Goal: Answer question/provide support: Share knowledge or assist other users

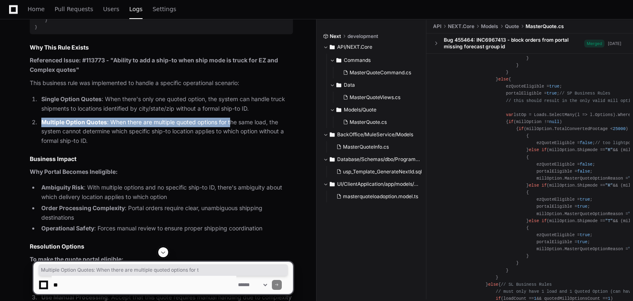
scroll to position [2446, 0]
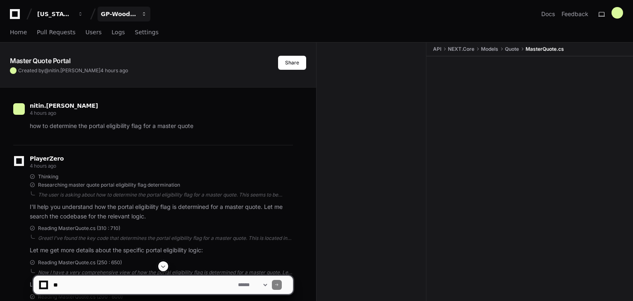
click at [128, 16] on div "GP-WoodDUCK 1.0" at bounding box center [119, 14] width 36 height 8
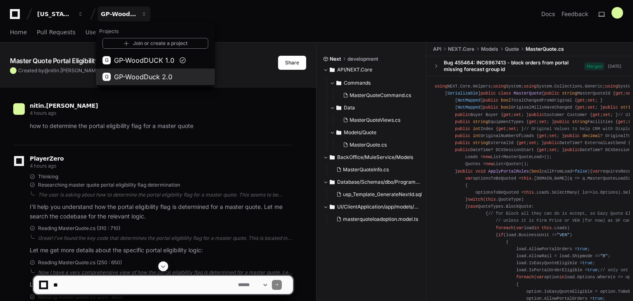
click at [136, 75] on span "GP-WoodDuck 2.0" at bounding box center [143, 77] width 58 height 10
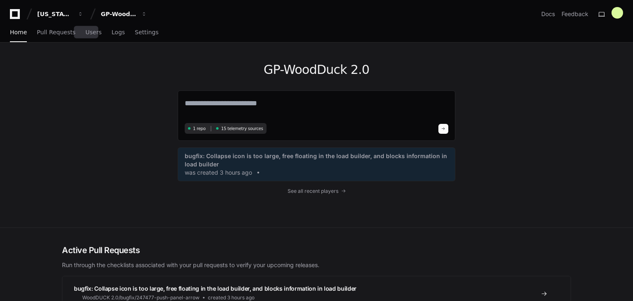
click at [79, 31] on div "Home Pull Requests Users Logs Settings" at bounding box center [84, 32] width 149 height 19
click at [87, 33] on span "Users" at bounding box center [94, 32] width 16 height 5
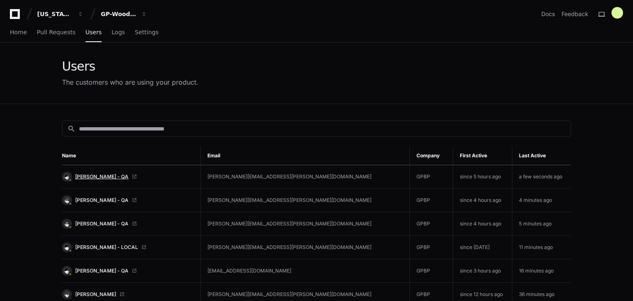
click at [107, 176] on span "[PERSON_NAME] - QA" at bounding box center [101, 177] width 53 height 7
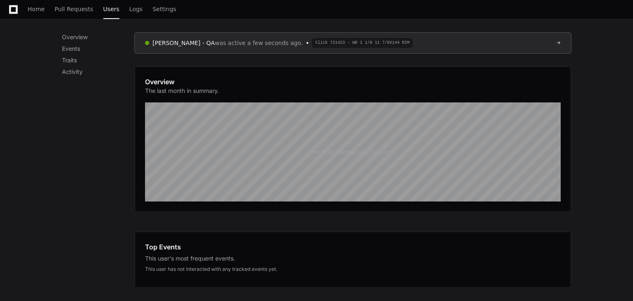
scroll to position [24, 0]
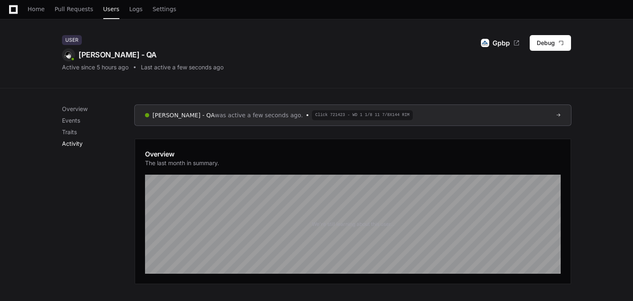
click at [67, 142] on p "Activity" at bounding box center [98, 144] width 73 height 8
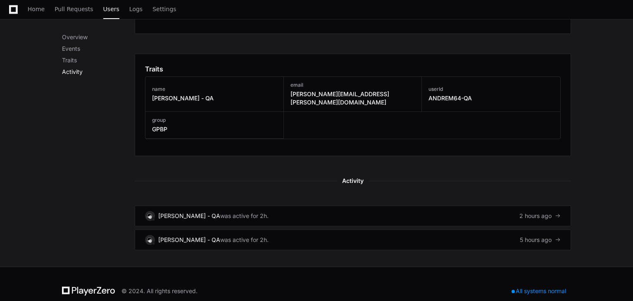
scroll to position [355, 0]
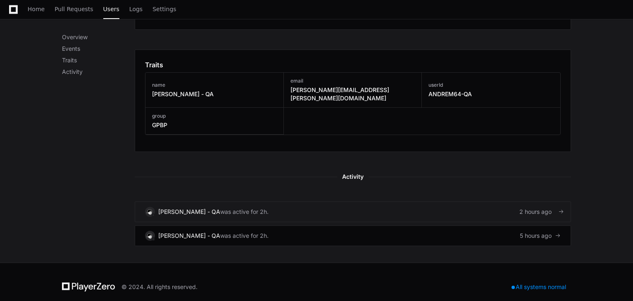
click at [548, 208] on div "2 hours ago" at bounding box center [539, 212] width 41 height 8
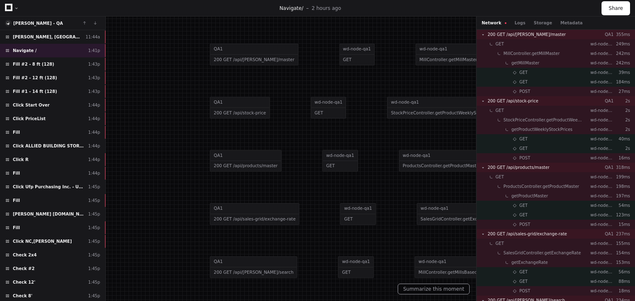
scroll to position [430, 0]
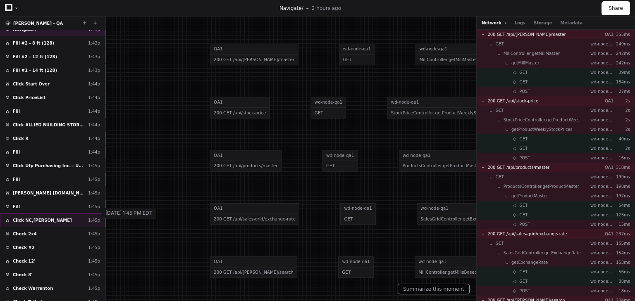
click at [96, 217] on div "1:45p" at bounding box center [94, 220] width 12 height 6
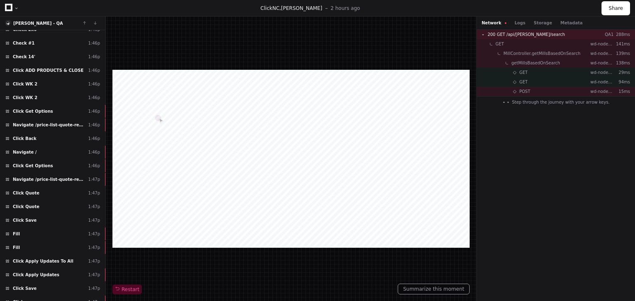
scroll to position [845, 0]
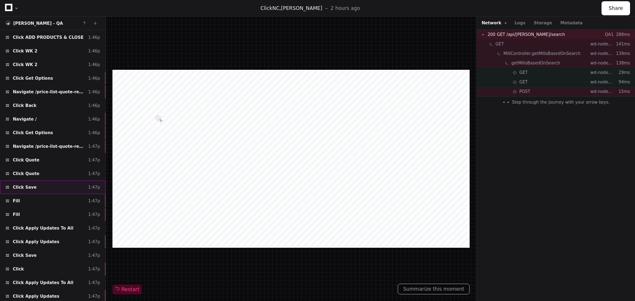
click at [36, 181] on div "Click Save 1:47p" at bounding box center [52, 188] width 105 height 14
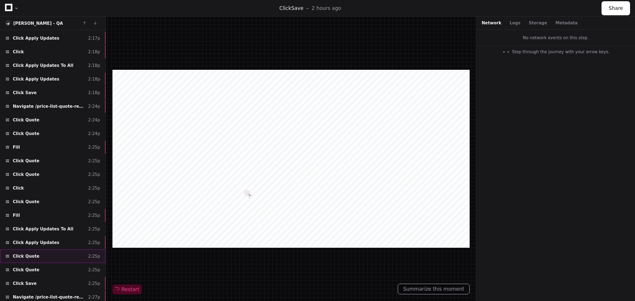
scroll to position [1884, 0]
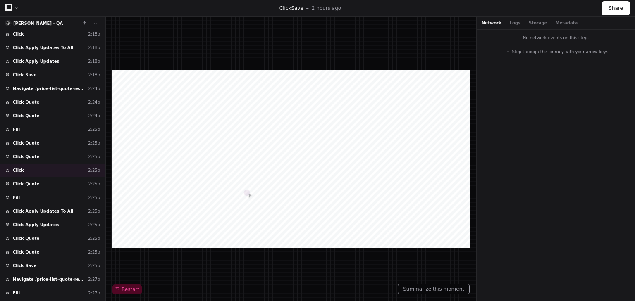
click at [36, 164] on div "Click ​ 2:25p" at bounding box center [52, 171] width 105 height 14
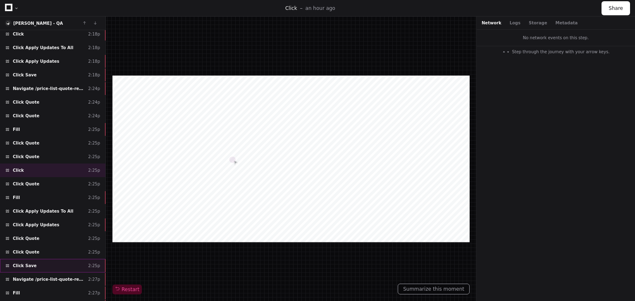
click at [30, 263] on span "Click Save" at bounding box center [25, 266] width 24 height 6
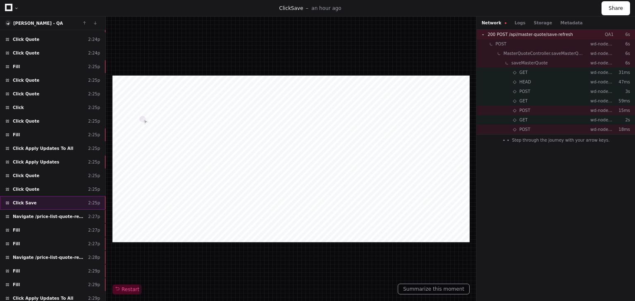
scroll to position [1951, 0]
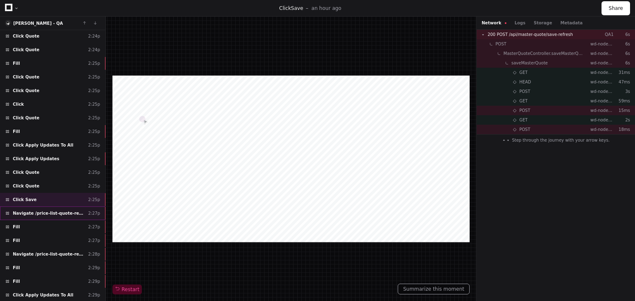
click at [29, 210] on span "Navigate /price-list-quote-review" at bounding box center [49, 213] width 72 height 6
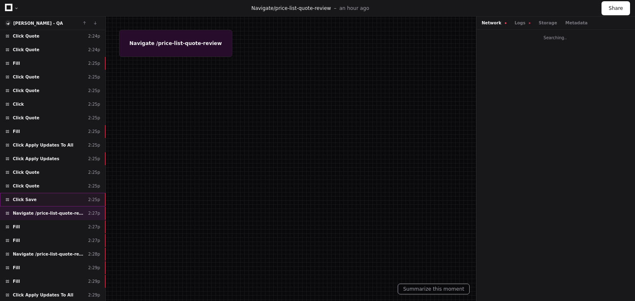
click at [26, 197] on span "Click Save" at bounding box center [25, 200] width 24 height 6
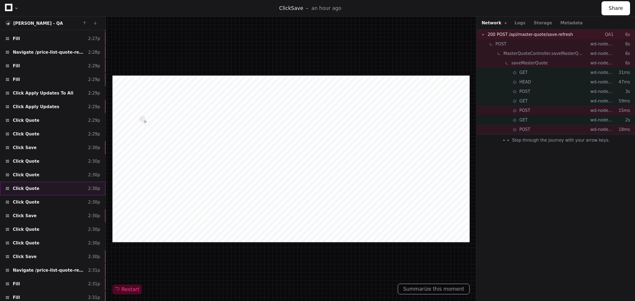
scroll to position [2156, 0]
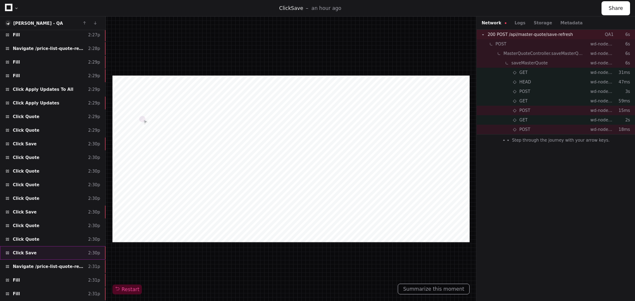
click at [29, 250] on span "Click Save" at bounding box center [25, 253] width 24 height 6
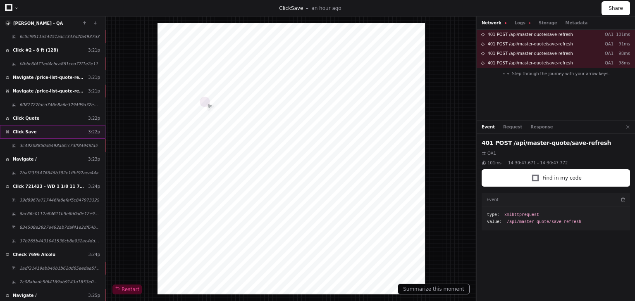
scroll to position [4313, 0]
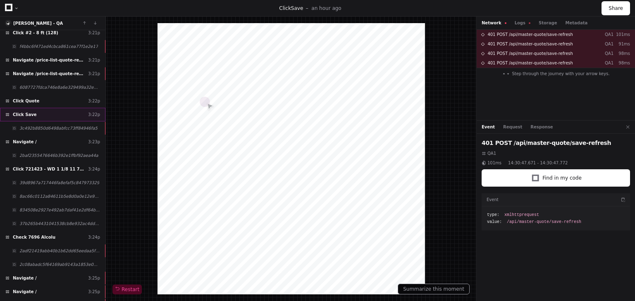
click at [30, 108] on div "Click Save 3:22p" at bounding box center [52, 115] width 105 height 14
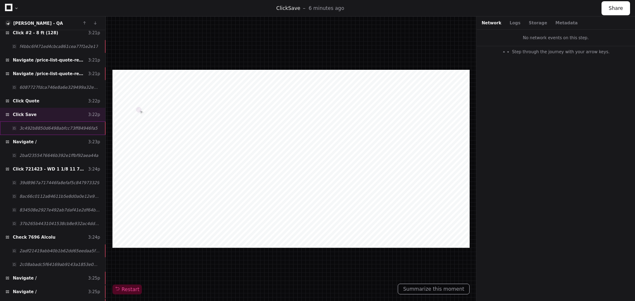
click at [59, 125] on span "3c492b8850d6498abfcc73ff84946fa5" at bounding box center [58, 128] width 78 height 6
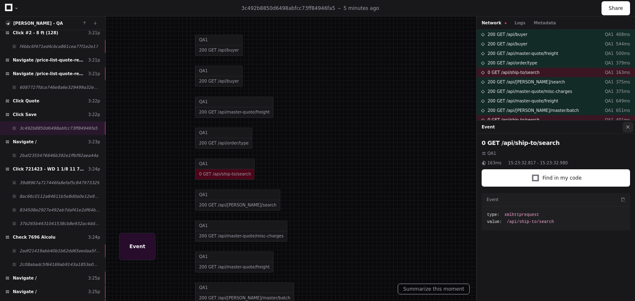
click at [628, 127] on button at bounding box center [627, 127] width 11 height 11
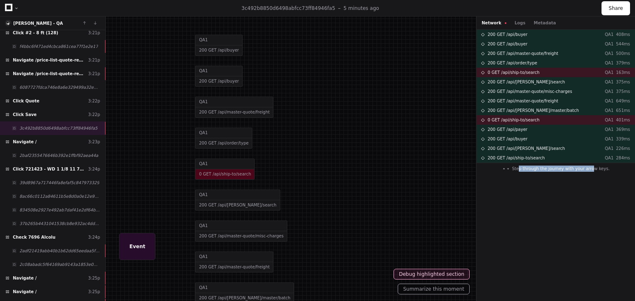
drag, startPoint x: 523, startPoint y: 169, endPoint x: 592, endPoint y: 176, distance: 69.4
click at [592, 170] on span "Step through the journey with your arrow keys." at bounding box center [561, 169] width 98 height 6
click at [587, 192] on div "200 GET /api/buyer QA1 408ms 200 GET /api/buyer QA1 544ms 200 GET /api/master-q…" at bounding box center [555, 166] width 158 height 272
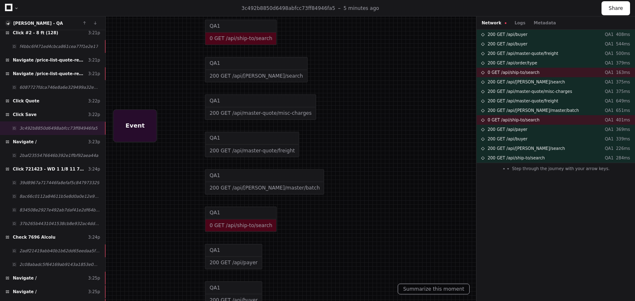
drag, startPoint x: 345, startPoint y: 230, endPoint x: 366, endPoint y: 94, distance: 138.1
click at [366, 94] on div at bounding box center [352, 10] width 766 height 364
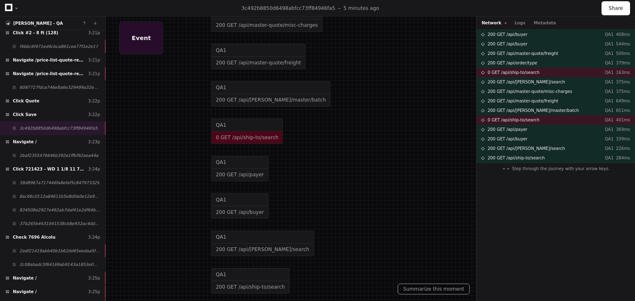
drag, startPoint x: 343, startPoint y: 207, endPoint x: 345, endPoint y: 96, distance: 110.4
click at [345, 113] on div "QA1 0 GET /api/ship-to/search" at bounding box center [294, 132] width 167 height 38
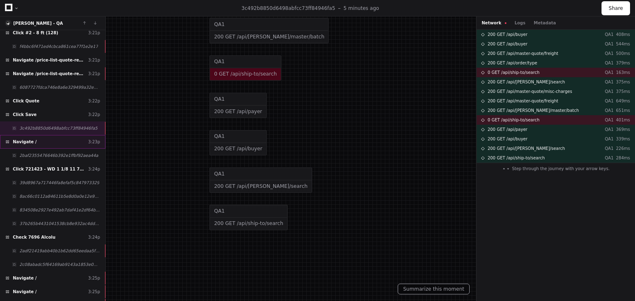
click at [27, 139] on span "Navigate /" at bounding box center [25, 142] width 24 height 6
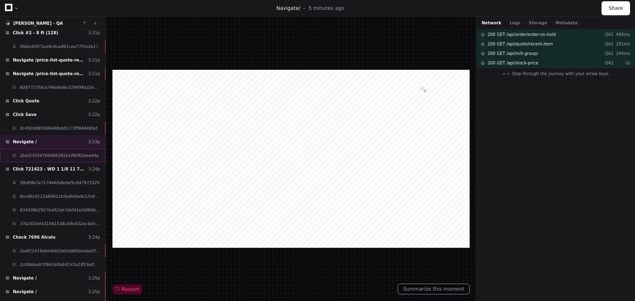
click at [38, 152] on span "2baf2355476646b392e1ffbf92aea44a" at bounding box center [58, 155] width 79 height 6
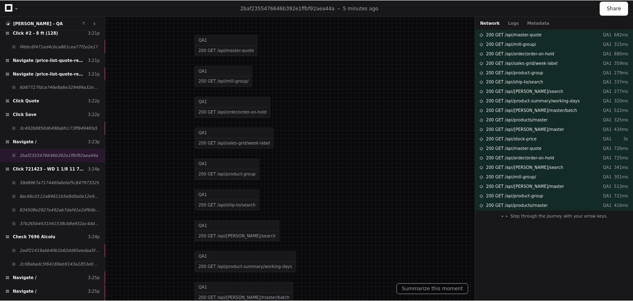
scroll to position [4148, 0]
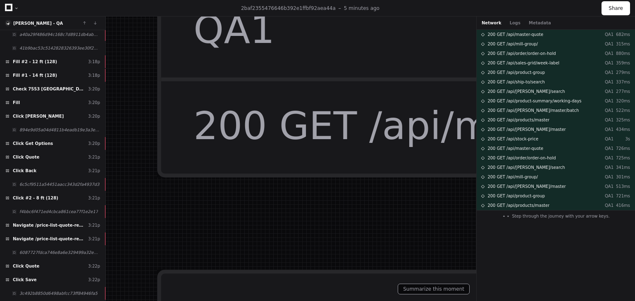
click at [16, 7] on div at bounding box center [16, 8] width 5 height 5
click at [16, 10] on div at bounding box center [12, 8] width 14 height 12
click at [11, 7] on icon at bounding box center [8, 7] width 7 height 7
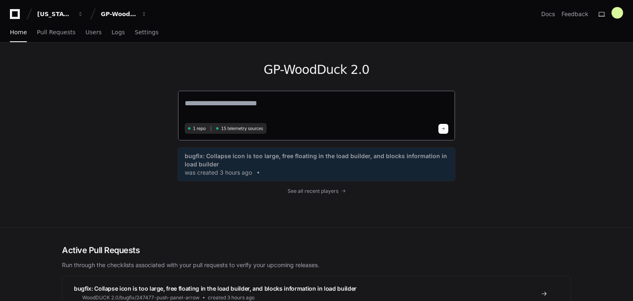
click at [210, 107] on textarea at bounding box center [317, 109] width 264 height 23
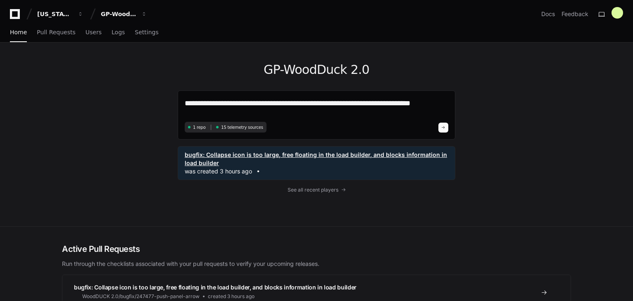
paste textarea "**********"
type textarea "**********"
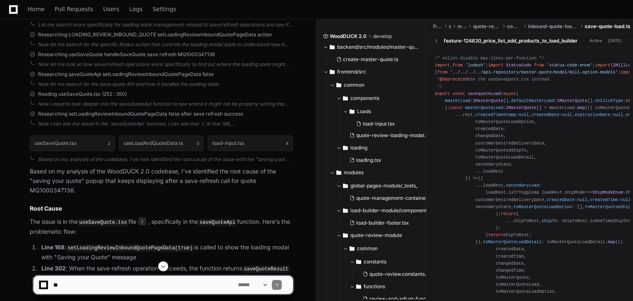
scroll to position [397, 0]
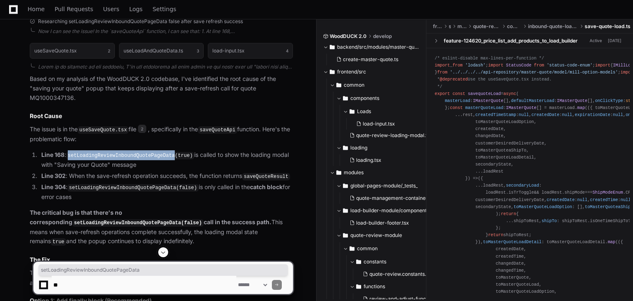
drag, startPoint x: 70, startPoint y: 145, endPoint x: 167, endPoint y: 146, distance: 97.5
click at [167, 152] on code "setLoadingReviewInboundQuotePageData(true)" at bounding box center [130, 155] width 128 height 7
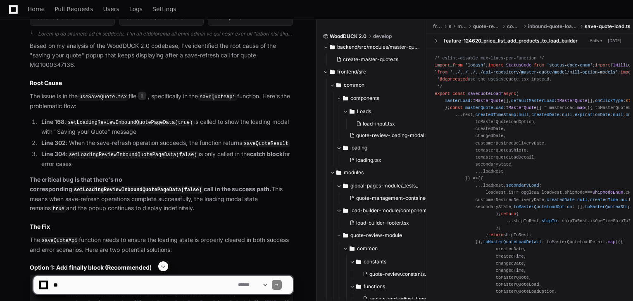
scroll to position [463, 0]
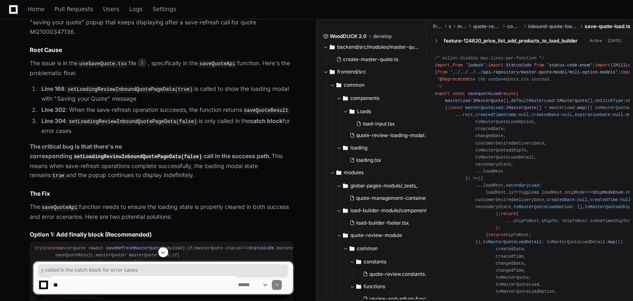
drag, startPoint x: 215, startPoint y: 109, endPoint x: 106, endPoint y: 119, distance: 109.5
click at [106, 119] on li "Line 304 : setLoadingReviewInboundQuotePageData(false) is only called in the ca…" at bounding box center [166, 126] width 254 height 19
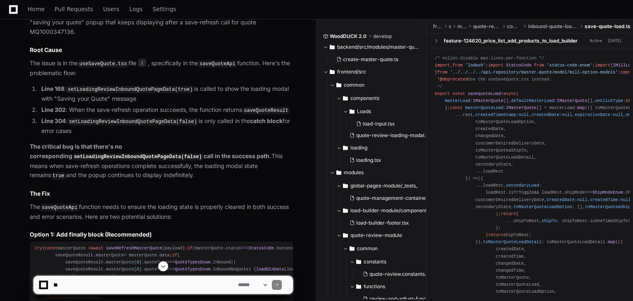
click at [59, 143] on strong "The critical bug is that there's no corresponding setLoadingReviewInboundQuoteP…" at bounding box center [151, 151] width 242 height 17
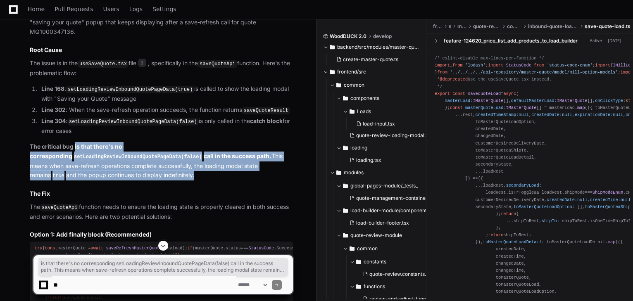
drag, startPoint x: 92, startPoint y: 135, endPoint x: 252, endPoint y: 150, distance: 160.7
click at [252, 150] on p "The critical bug is that there's no corresponding setLoadingReviewInboundQuoteP…" at bounding box center [161, 161] width 263 height 38
click at [255, 149] on p "The critical bug is that there's no corresponding setLoadingReviewInboundQuoteP…" at bounding box center [161, 161] width 263 height 38
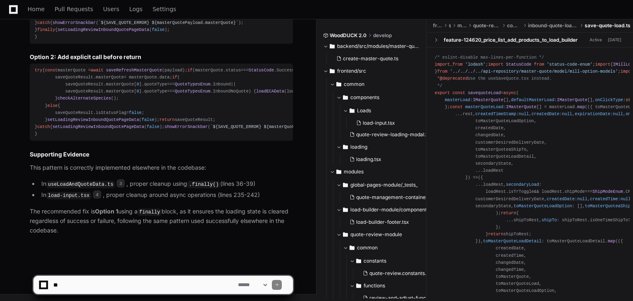
scroll to position [857, 0]
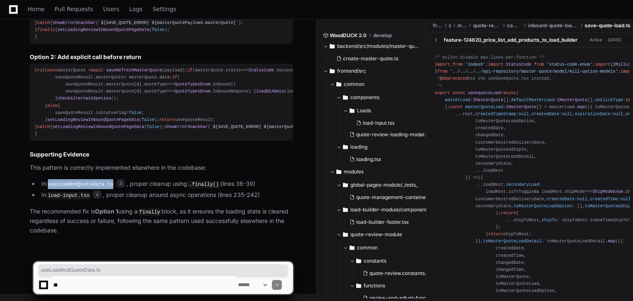
drag, startPoint x: 50, startPoint y: 186, endPoint x: 109, endPoint y: 186, distance: 59.1
click at [109, 186] on code "useLoadAndQuoteData.ts" at bounding box center [80, 184] width 69 height 7
click at [145, 186] on li "In useLoadAndQuoteData.ts 3 , proper cleanup using .finally() (lines 36-39)" at bounding box center [166, 184] width 254 height 10
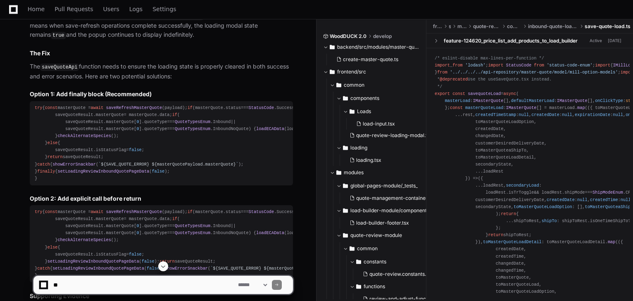
scroll to position [593, 0]
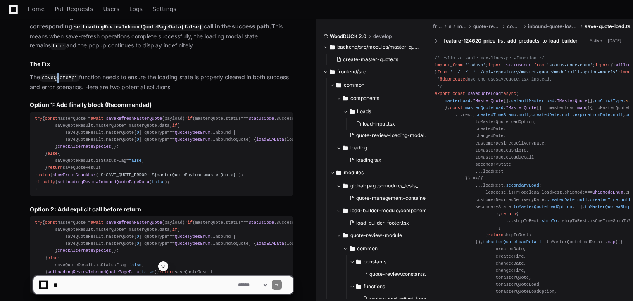
click at [59, 74] on code "saveQuoteApi" at bounding box center [59, 77] width 39 height 7
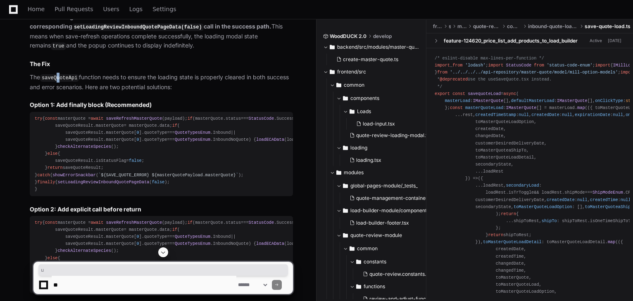
click at [59, 74] on code "saveQuoteApi" at bounding box center [59, 77] width 39 height 7
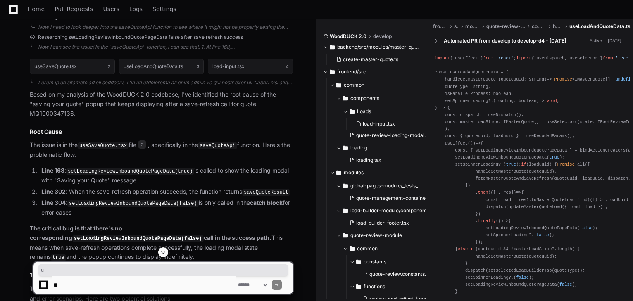
scroll to position [394, 0]
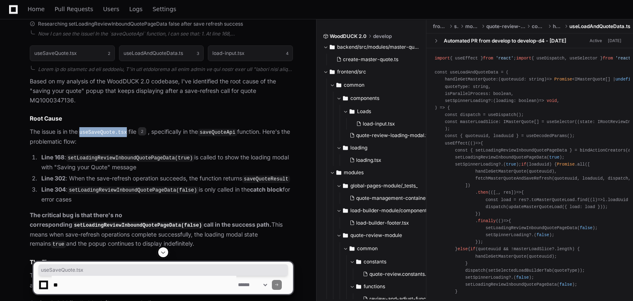
drag, startPoint x: 83, startPoint y: 122, endPoint x: 125, endPoint y: 124, distance: 42.2
click at [125, 129] on code "useSaveQuote.tsx" at bounding box center [103, 132] width 51 height 7
copy code "useSaveQuote.tsx"
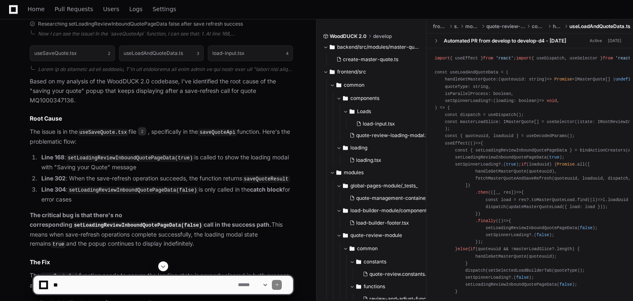
click at [222, 129] on code "saveQuoteApi" at bounding box center [217, 132] width 39 height 7
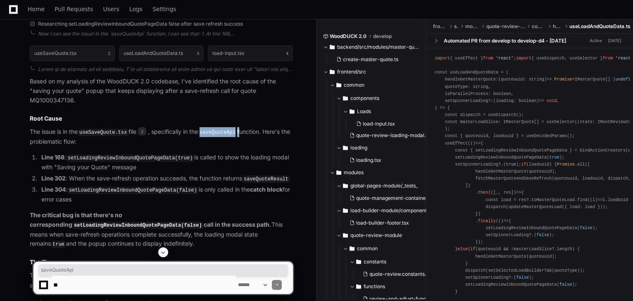
click at [222, 129] on code "saveQuoteApi" at bounding box center [217, 132] width 39 height 7
copy p "saveQuoteApi"
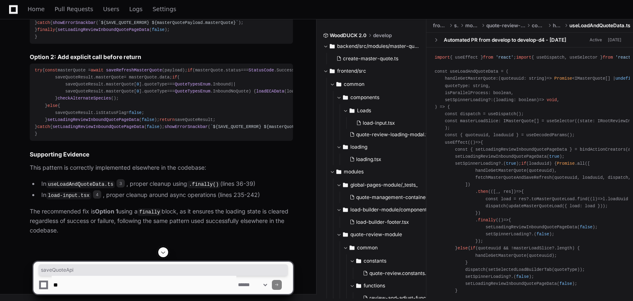
scroll to position [758, 0]
drag, startPoint x: 66, startPoint y: 86, endPoint x: 164, endPoint y: 84, distance: 98.0
click at [162, 61] on h3 "Option 2: Add explicit call before return" at bounding box center [161, 57] width 263 height 8
click at [164, 61] on h3 "Option 2: Add explicit call before return" at bounding box center [161, 57] width 263 height 8
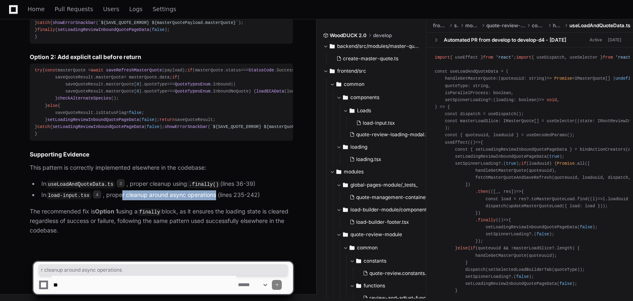
drag, startPoint x: 120, startPoint y: 195, endPoint x: 215, endPoint y: 197, distance: 95.1
click at [215, 197] on li "In load-input.tsx 4 , proper cleanup around async operations (lines 235-242)" at bounding box center [166, 196] width 254 height 10
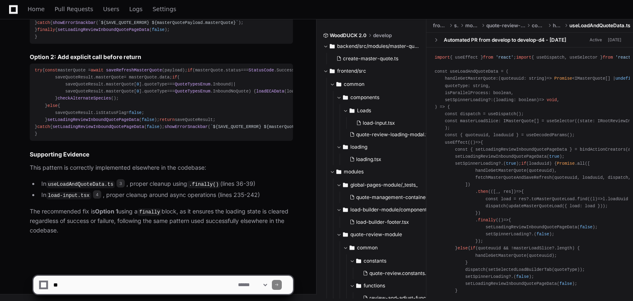
click at [62, 196] on code "load-input.tsx" at bounding box center [68, 195] width 45 height 7
click at [103, 283] on textarea at bounding box center [144, 285] width 185 height 18
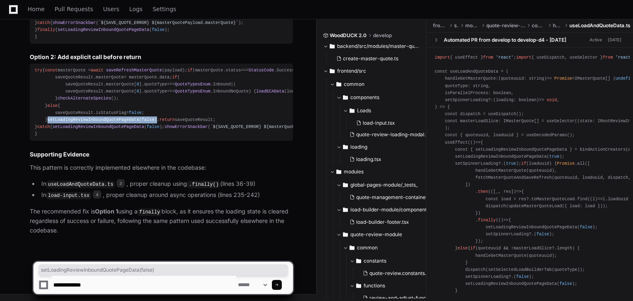
drag, startPoint x: 43, startPoint y: 99, endPoint x: 145, endPoint y: 100, distance: 101.7
click at [145, 100] on div "try { const masterQuote = await saveRefreshMasterQuote (payload); if (masterQuo…" at bounding box center [161, 102] width 253 height 71
copy div "setLoadingReviewInboundQuotePageData ( false )"
click at [71, 290] on textarea at bounding box center [144, 285] width 185 height 18
click at [75, 285] on textarea at bounding box center [144, 285] width 185 height 18
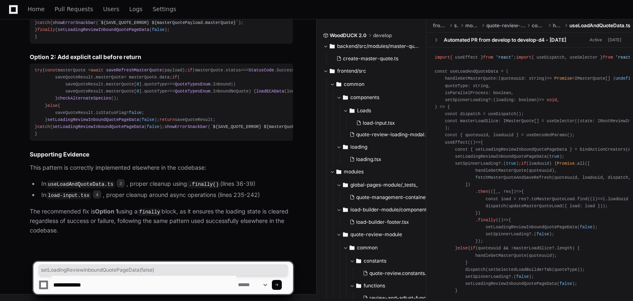
click at [75, 285] on textarea at bounding box center [144, 285] width 185 height 18
paste textarea "**********"
click at [62, 283] on textarea at bounding box center [144, 285] width 185 height 18
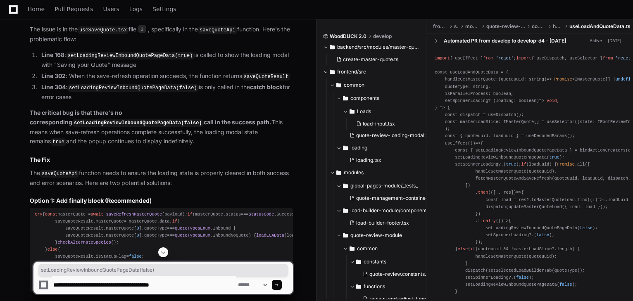
scroll to position [457, 0]
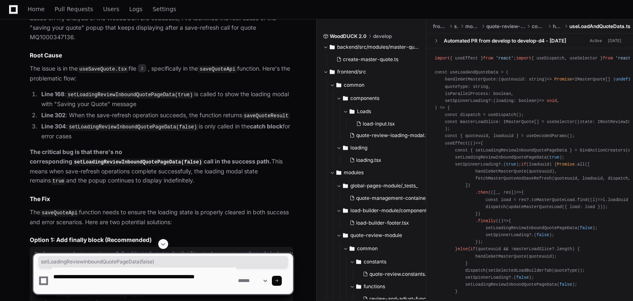
click at [194, 283] on textarea at bounding box center [144, 281] width 185 height 26
type textarea "**********"
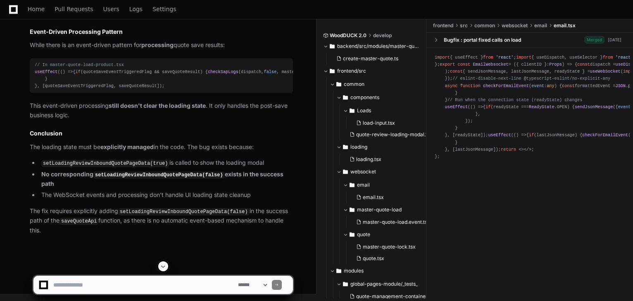
scroll to position [1406, 0]
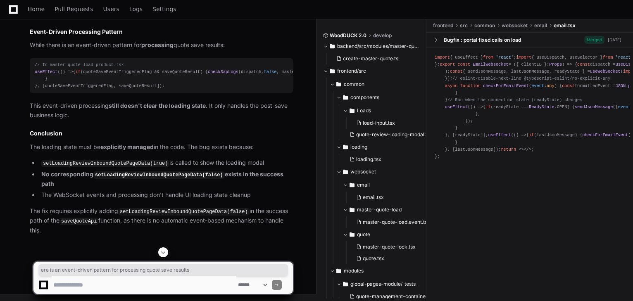
drag, startPoint x: 57, startPoint y: 124, endPoint x: 241, endPoint y: 121, distance: 184.7
click at [239, 50] on p "While there is an event-driven pattern for processing quote save results:" at bounding box center [161, 45] width 263 height 10
drag, startPoint x: 110, startPoint y: 221, endPoint x: 202, endPoint y: 222, distance: 92.6
click at [202, 120] on p "This event-driven processing still doesn't clear the loading state . It only ha…" at bounding box center [161, 110] width 263 height 19
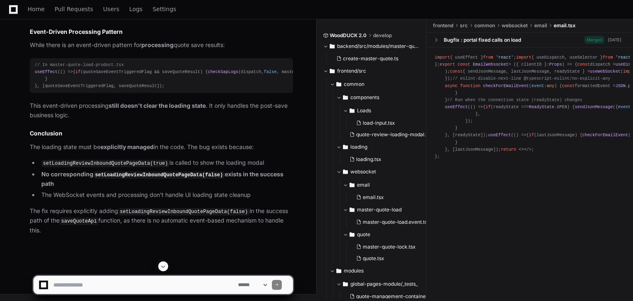
click at [209, 120] on p "This event-driven processing still doesn't clear the loading state . It only ha…" at bounding box center [161, 110] width 263 height 19
click at [122, 276] on div "**********" at bounding box center [163, 285] width 260 height 19
click at [116, 283] on textarea at bounding box center [144, 285] width 185 height 18
type textarea "*"
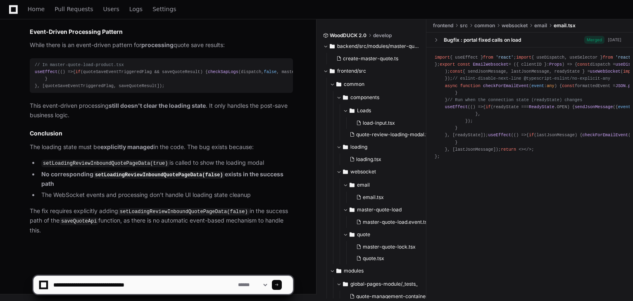
paste textarea "**********"
type textarea "**********"
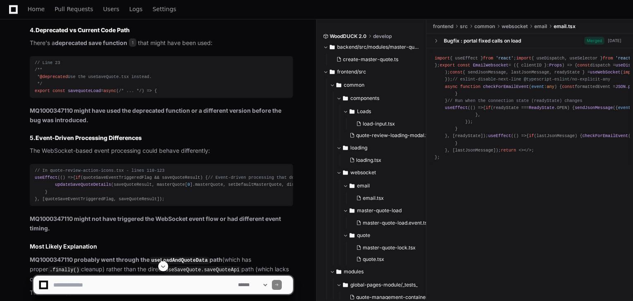
scroll to position [2255, 0]
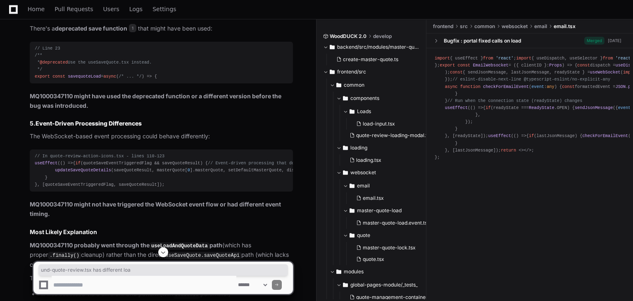
drag, startPoint x: 56, startPoint y: 155, endPoint x: 169, endPoint y: 154, distance: 113.2
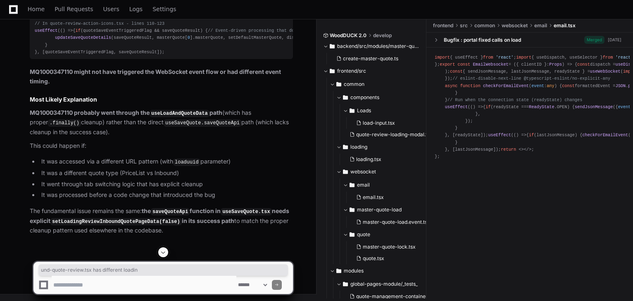
scroll to position [2486, 0]
drag, startPoint x: 58, startPoint y: 137, endPoint x: 112, endPoint y: 137, distance: 53.7
click at [109, 26] on span "// In quote-review-action-icons.tsx - lines 110-123" at bounding box center [100, 23] width 130 height 5
click at [113, 26] on span "// In quote-review-action-icons.tsx - lines 110-123" at bounding box center [100, 23] width 130 height 5
click at [220, 56] on div "// In quote-review-action-icons.tsx - lines 110-123 useEffect ( () => { if (quo…" at bounding box center [161, 38] width 253 height 36
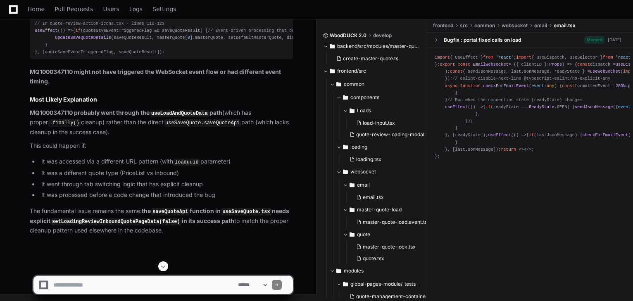
scroll to position [2521, 0]
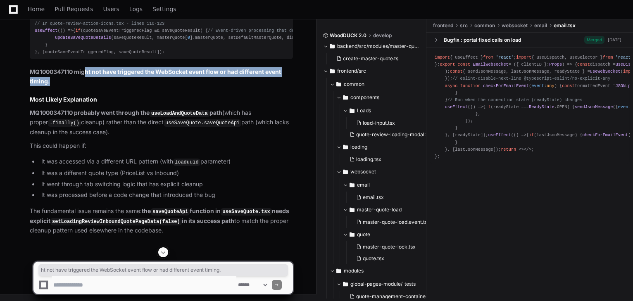
drag, startPoint x: 84, startPoint y: 172, endPoint x: 265, endPoint y: 182, distance: 180.9
click at [277, 86] on p "MQ1000347110 might not have triggered the WebSocket event flow or had different…" at bounding box center [161, 76] width 263 height 19
click at [181, 86] on p "MQ1000347110 might not have triggered the WebSocket event flow or had different…" at bounding box center [161, 76] width 263 height 19
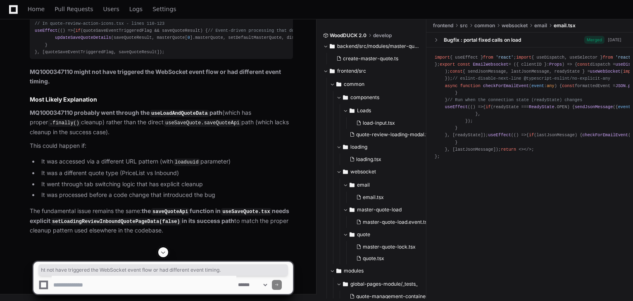
click at [66, 85] on strong "MQ1000347110 might not have triggered the WebSocket event flow or had different…" at bounding box center [155, 76] width 251 height 17
drag, startPoint x: 42, startPoint y: 104, endPoint x: 117, endPoint y: 102, distance: 75.2
click at [117, 26] on span "// In quote-review-action-icons.tsx - lines 110-123" at bounding box center [100, 23] width 130 height 5
copy span "In quote-review-action-icons.tsx"
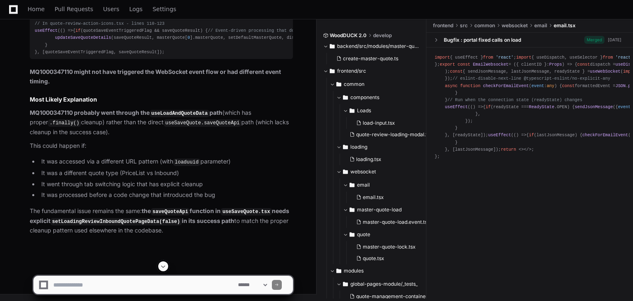
click at [176, 117] on code "useLoadAndQuoteData" at bounding box center [180, 113] width 60 height 7
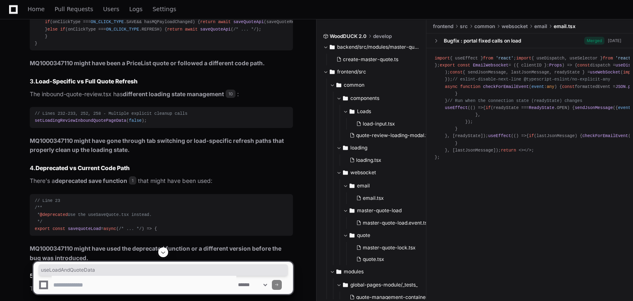
scroll to position [2058, 0]
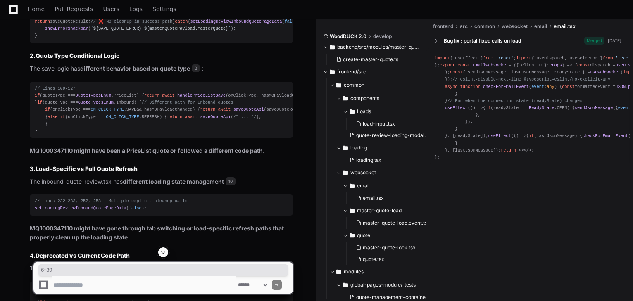
scroll to position [2025, 0]
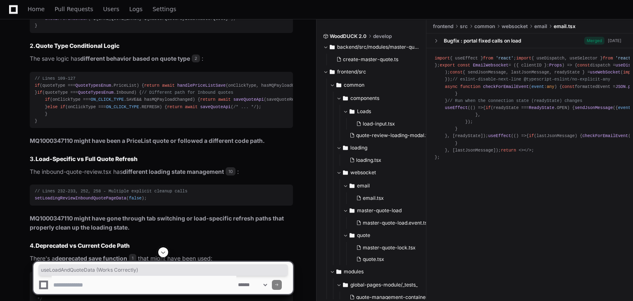
drag, startPoint x: 55, startPoint y: 73, endPoint x: 179, endPoint y: 71, distance: 124.0
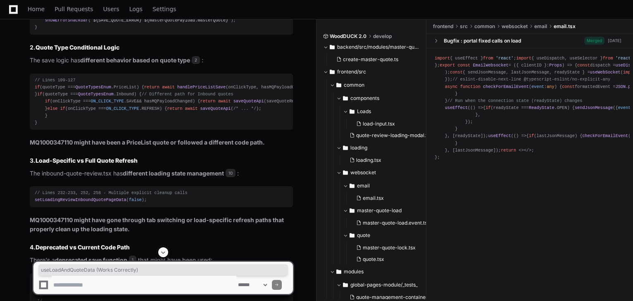
scroll to position [1959, 0]
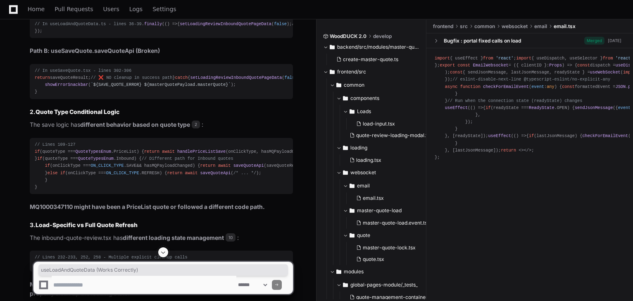
copy p "MQ1000347136"
drag, startPoint x: 30, startPoint y: 139, endPoint x: 179, endPoint y: 139, distance: 148.8
click at [179, 9] on p "Path A: useLoadAndQuoteData (Works Correctly)" at bounding box center [161, 5] width 263 height 10
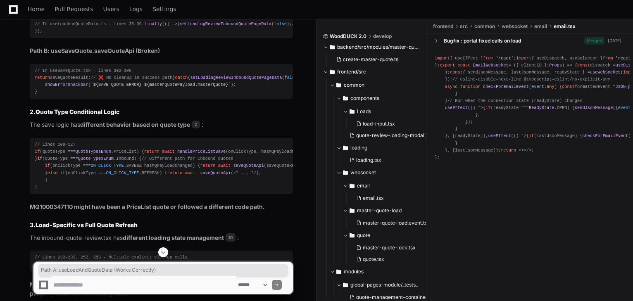
click at [99, 285] on textarea at bounding box center [144, 285] width 185 height 18
paste textarea "**********"
type textarea "**********"
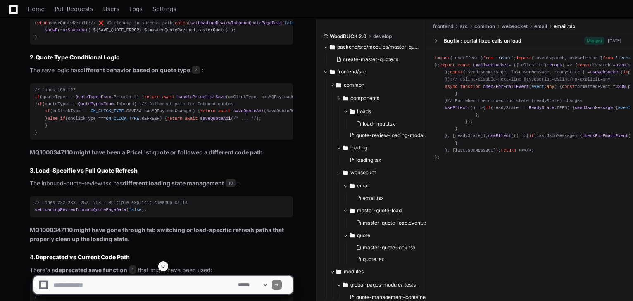
scroll to position [2025, 0]
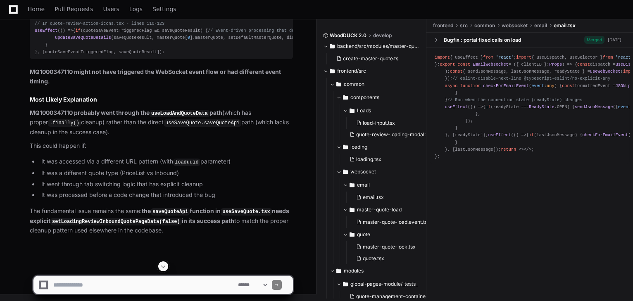
click at [161, 270] on button at bounding box center [163, 267] width 10 height 10
click at [68, 281] on textarea at bounding box center [144, 285] width 185 height 18
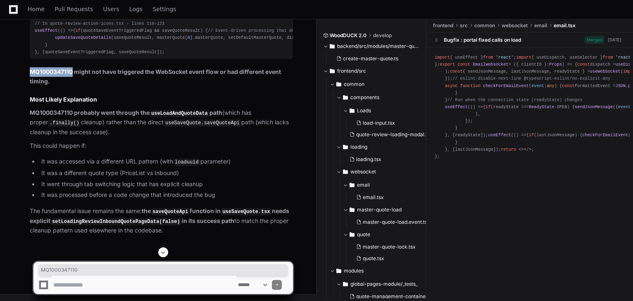
drag, startPoint x: 28, startPoint y: 105, endPoint x: 91, endPoint y: 124, distance: 65.5
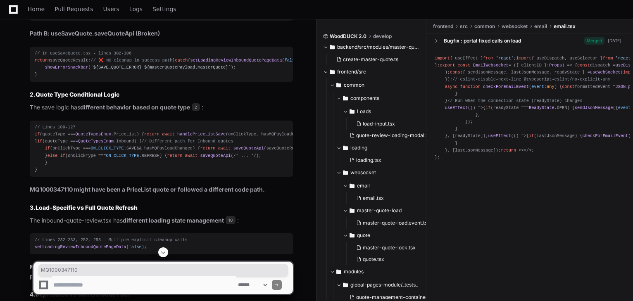
scroll to position [1959, 0]
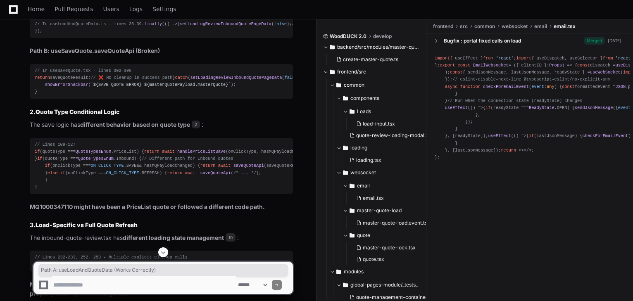
drag, startPoint x: 30, startPoint y: 139, endPoint x: 179, endPoint y: 138, distance: 148.8
click at [179, 9] on p "Path A: useLoadAndQuoteData (Works Correctly)" at bounding box center [161, 5] width 263 height 10
click at [124, 284] on textarea at bounding box center [144, 285] width 185 height 18
paste textarea "**********"
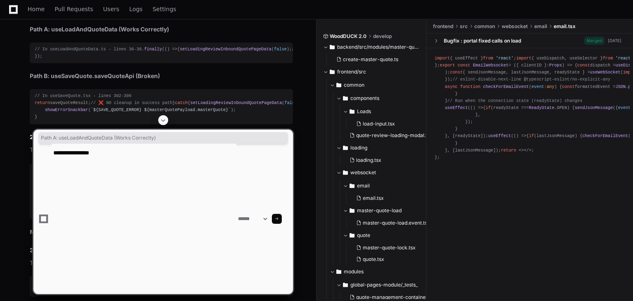
scroll to position [1926, 0]
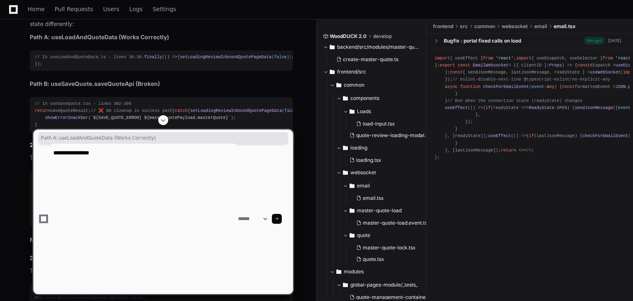
copy p "MQ1000347136"
click at [112, 153] on textarea at bounding box center [144, 219] width 185 height 150
paste textarea "**********"
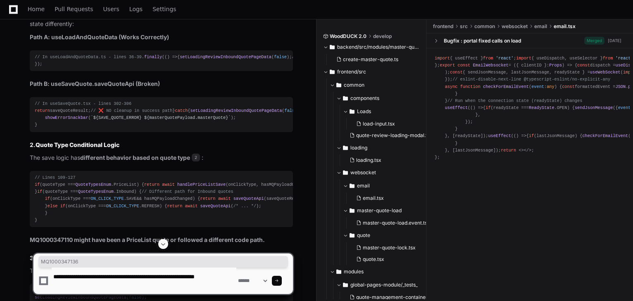
type textarea "**********"
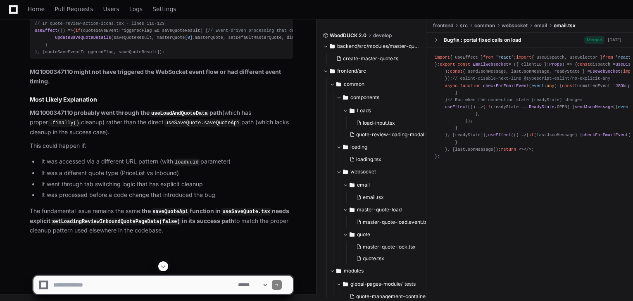
scroll to position [2620, 0]
click at [150, 264] on app-app-chat-input "**********" at bounding box center [163, 278] width 260 height 33
click at [134, 285] on textarea at bounding box center [144, 285] width 185 height 18
paste textarea "**********"
type textarea "**********"
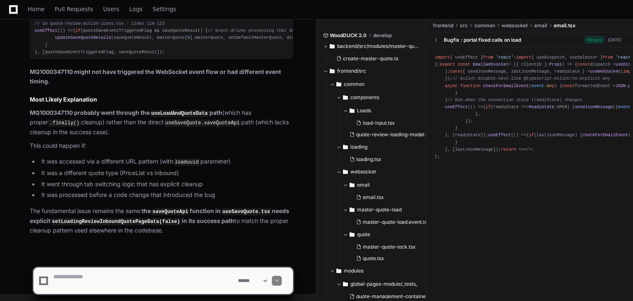
scroll to position [0, 0]
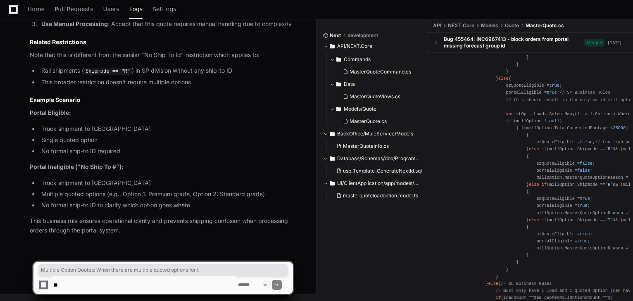
scroll to position [2755, 0]
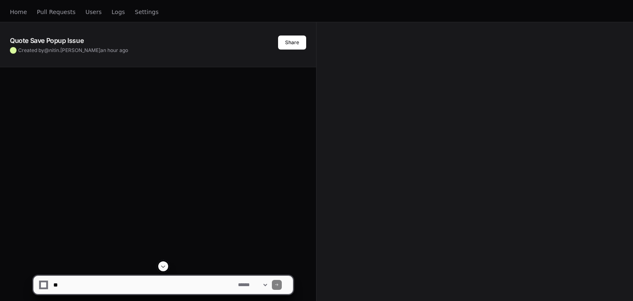
scroll to position [134, 0]
